Goal: Task Accomplishment & Management: Use online tool/utility

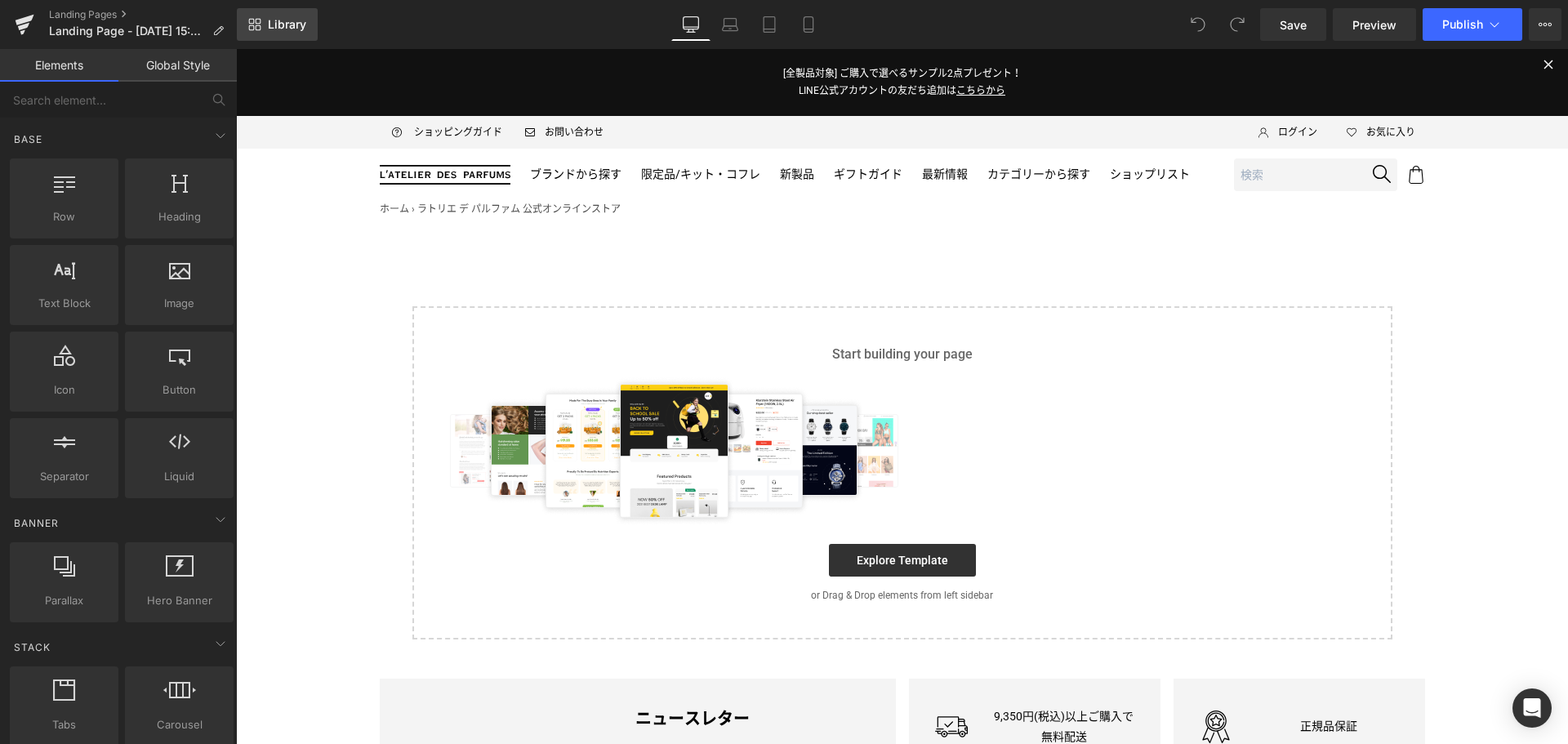
click at [285, 31] on span "Library" at bounding box center [287, 25] width 38 height 15
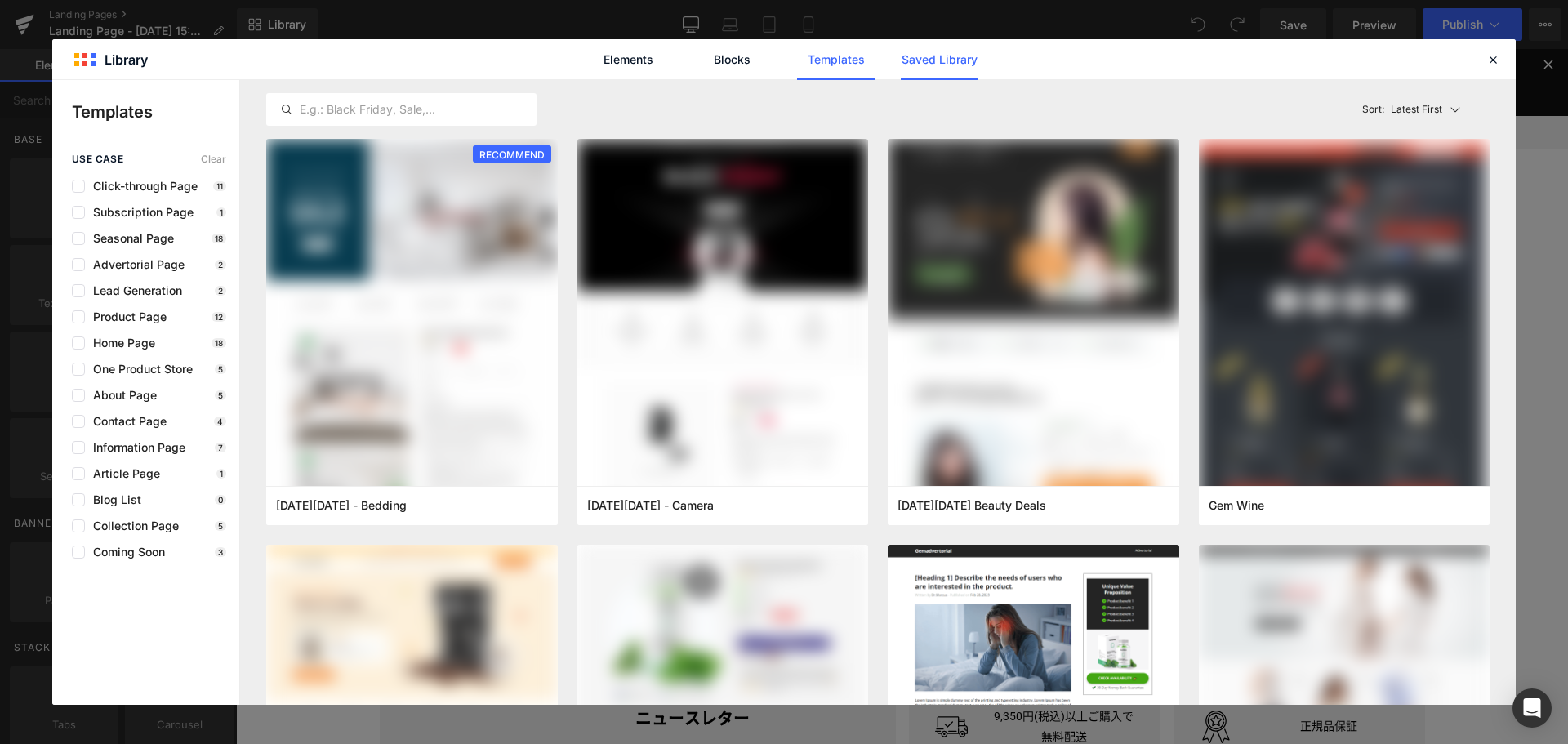
click at [933, 60] on link "Saved Library" at bounding box center [940, 59] width 78 height 41
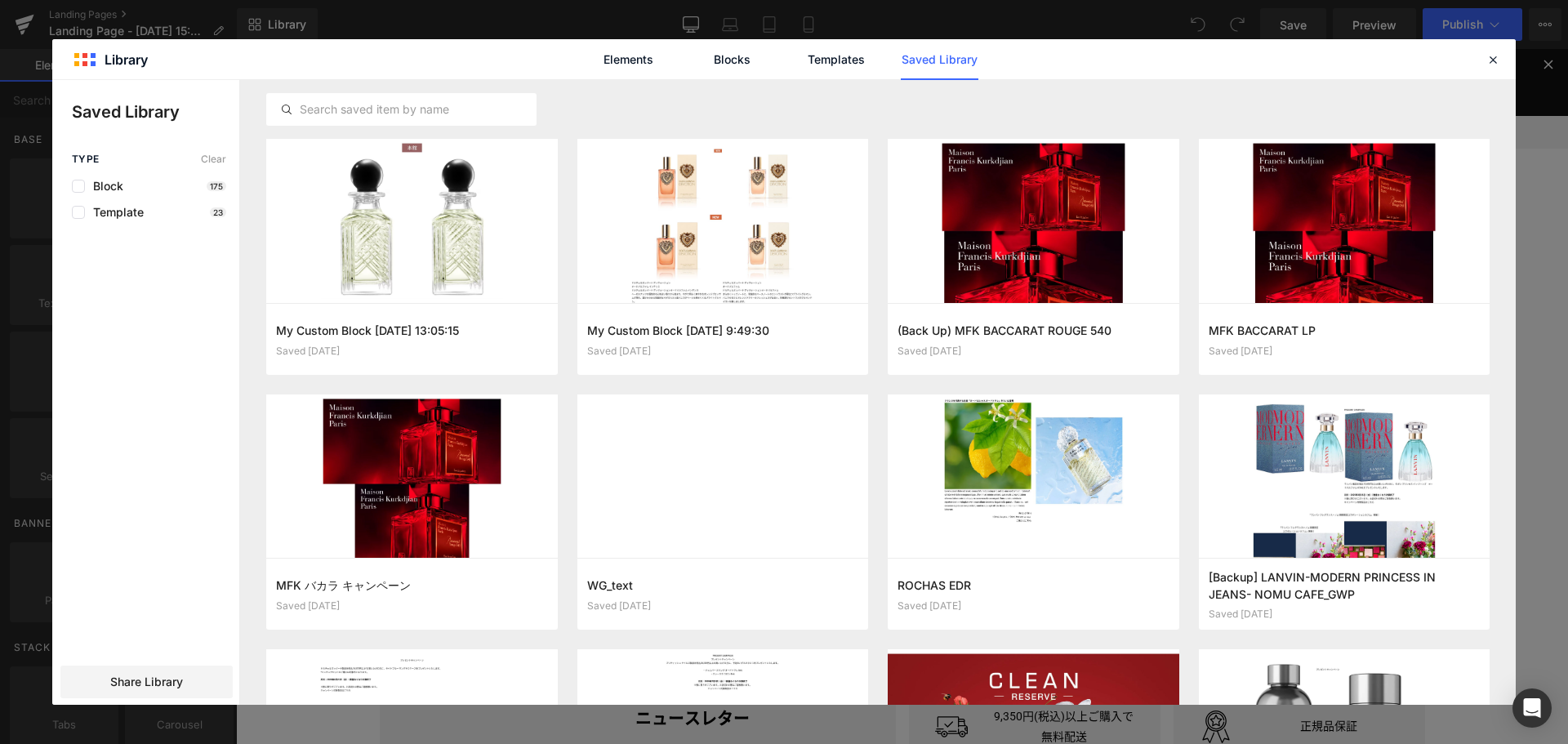
click at [1503, 57] on div "Elements Blocks Templates Saved Library" at bounding box center [784, 59] width 1464 height 40
drag, startPoint x: 1500, startPoint y: 57, endPoint x: 1272, endPoint y: 4, distance: 234.1
click at [1500, 57] on icon at bounding box center [1494, 60] width 15 height 15
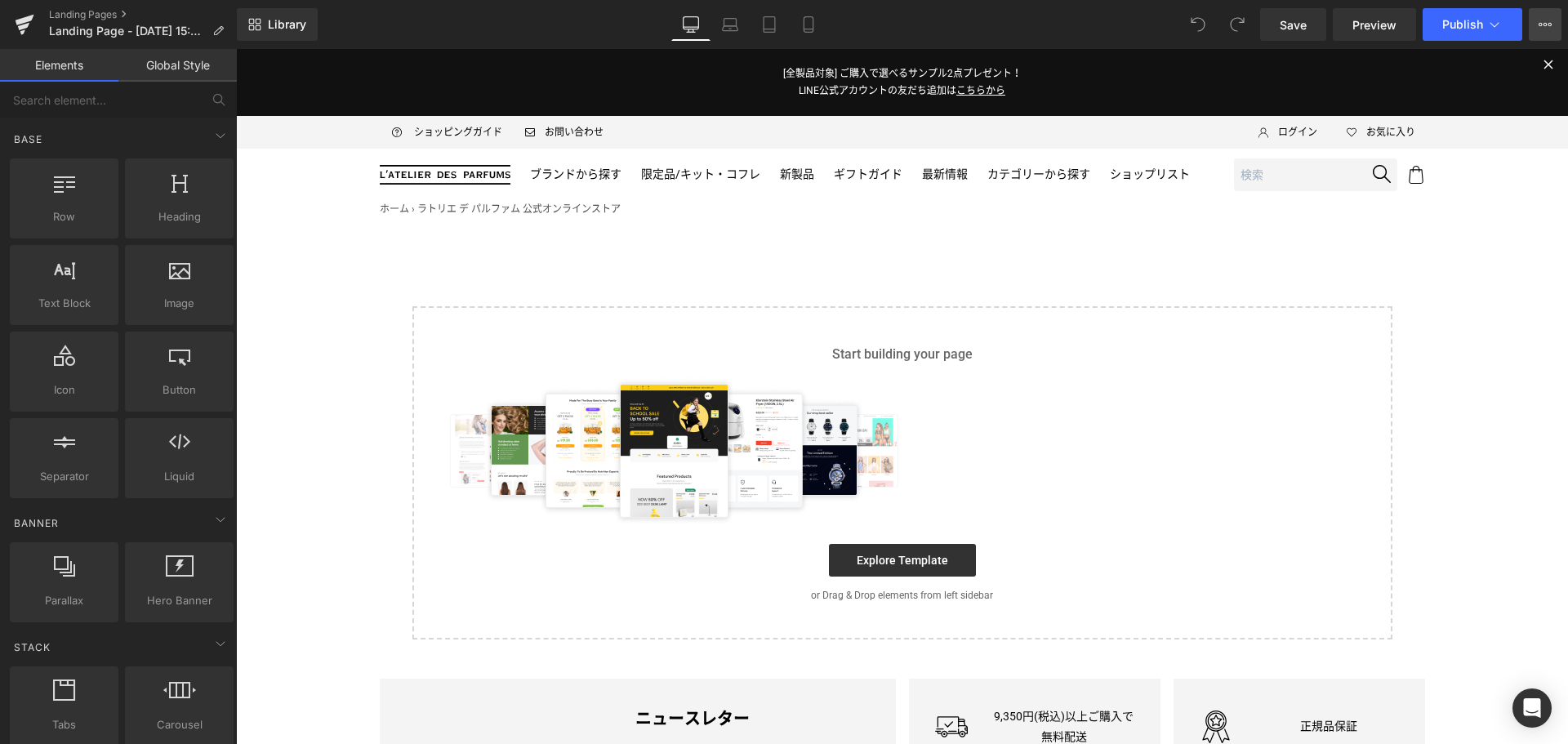
click at [1551, 27] on icon at bounding box center [1546, 25] width 13 height 13
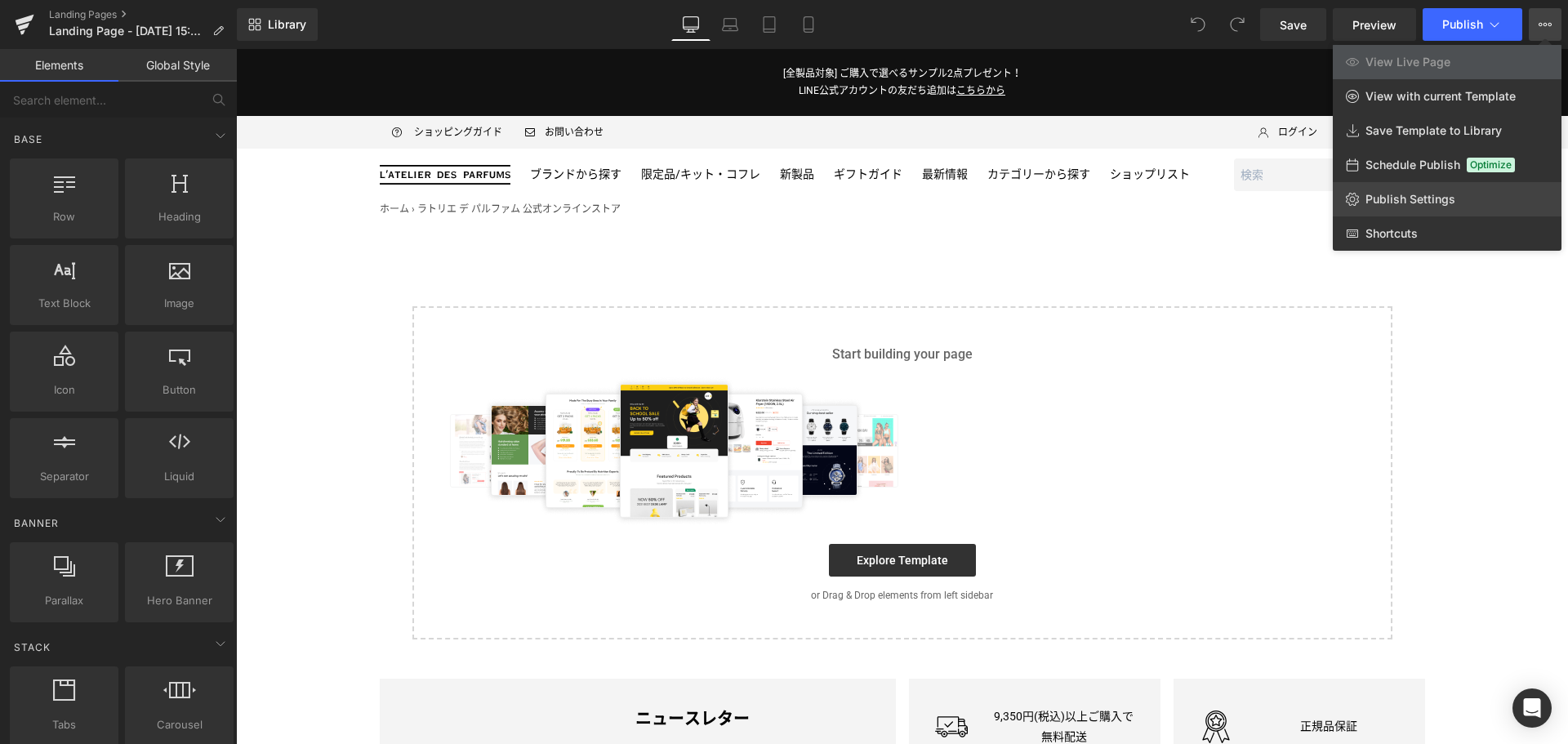
click at [1412, 200] on span "Publish Settings" at bounding box center [1411, 199] width 90 height 15
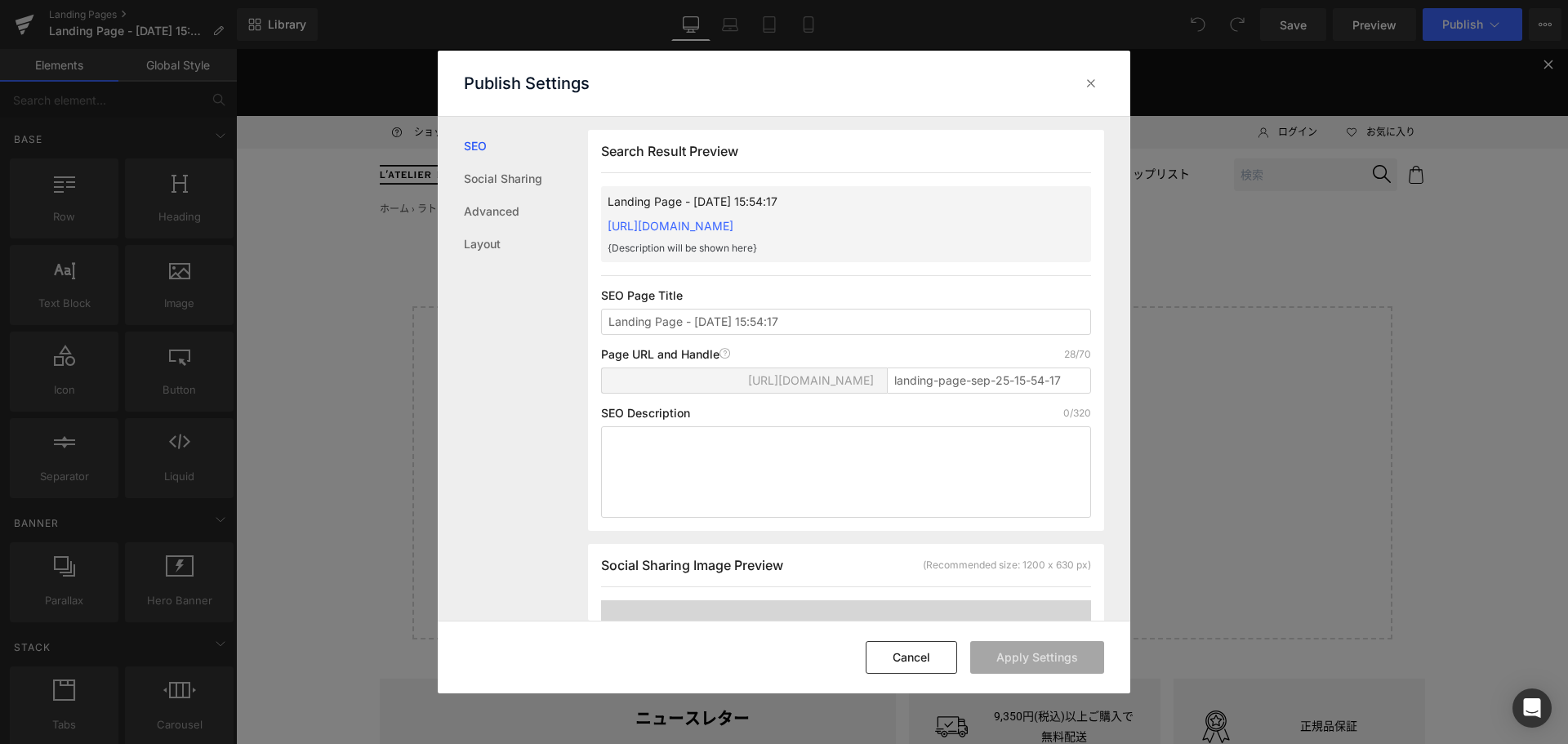
scroll to position [1, 0]
drag, startPoint x: 837, startPoint y: 329, endPoint x: 438, endPoint y: 306, distance: 399.7
click at [438, 306] on div "SEO Social Sharing Advanced Layout Search Result Preview Landing Page - Sep 25,…" at bounding box center [784, 369] width 693 height 505
type input "ANGEL'S SHARE ON THE ROCKS｜[PERSON_NAME]（キリアン パリ）"
drag, startPoint x: 1070, startPoint y: 382, endPoint x: 599, endPoint y: 360, distance: 471.5
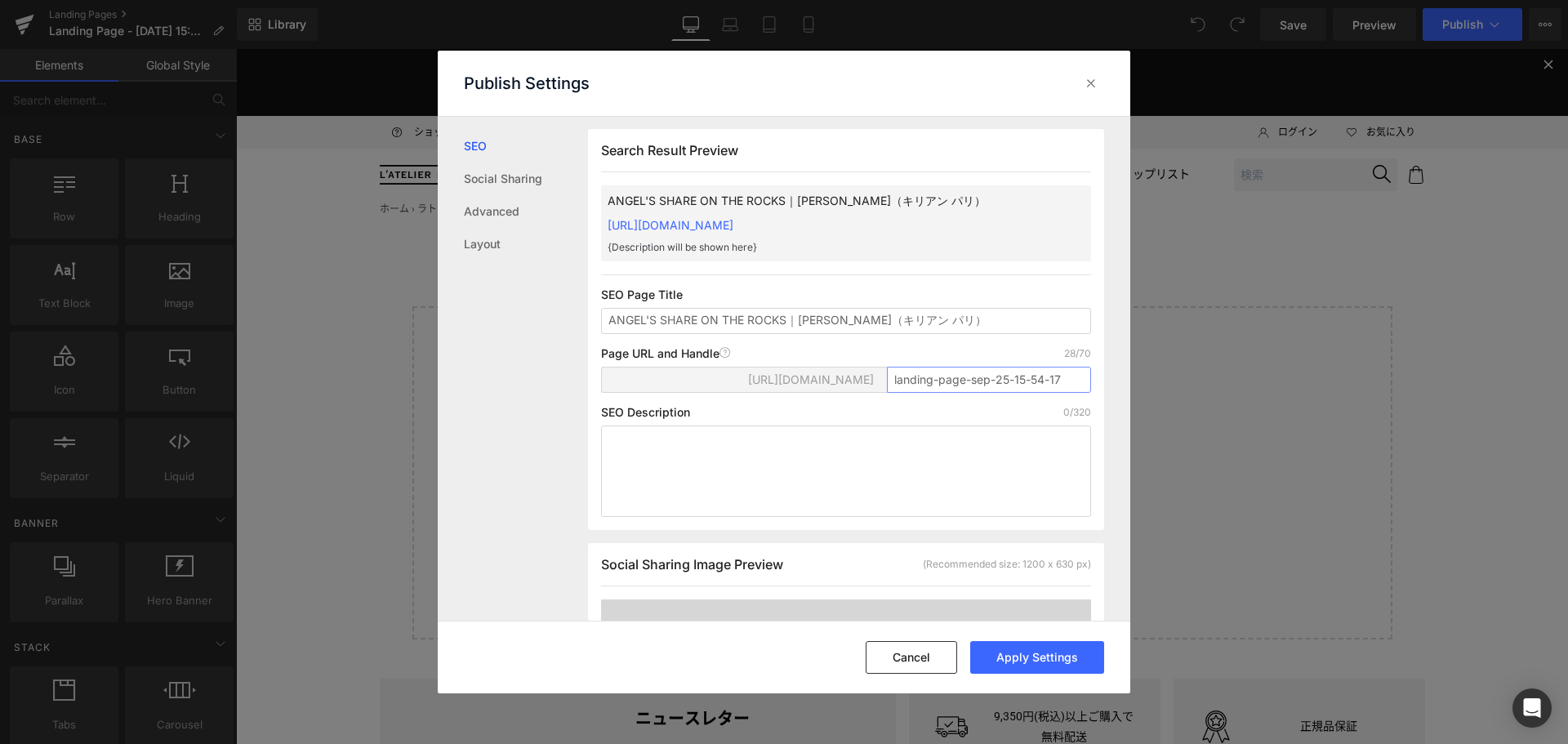
click at [599, 360] on div "Search Result Preview ANGEL'S SHARE ON THE ROCKS｜KILIAN PARIS（キリアン パリ） https://…" at bounding box center [846, 329] width 516 height 401
paste input "kilian-as_ontherocks"
type input "kilian-as_ontherocks"
click at [1057, 661] on button "Apply Settings" at bounding box center [1038, 657] width 134 height 32
click at [1091, 91] on icon at bounding box center [1091, 84] width 17 height 17
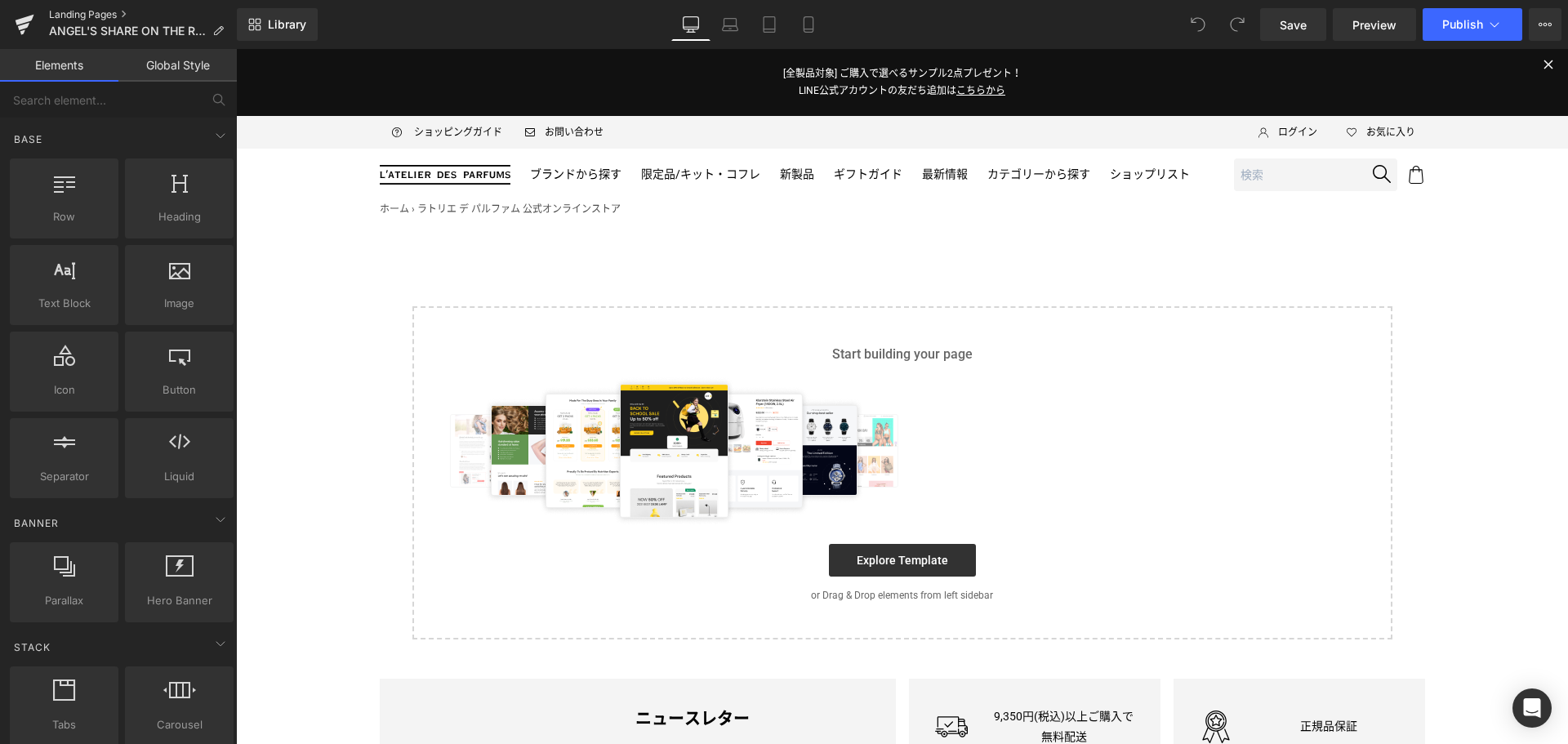
click at [94, 14] on link "Landing Pages" at bounding box center [142, 15] width 188 height 13
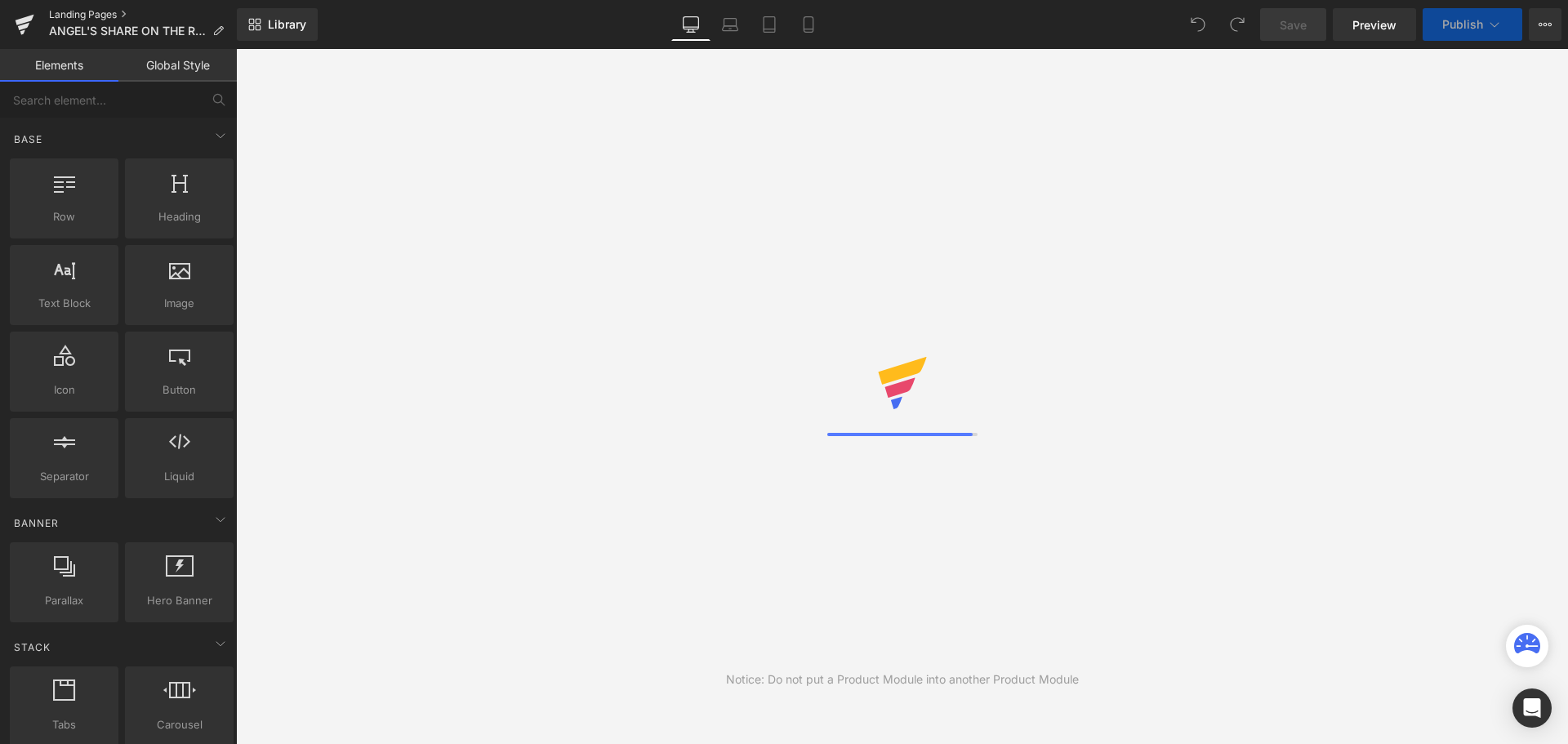
click at [96, 16] on link "Landing Pages" at bounding box center [142, 15] width 188 height 13
